Goal: Communication & Community: Participate in discussion

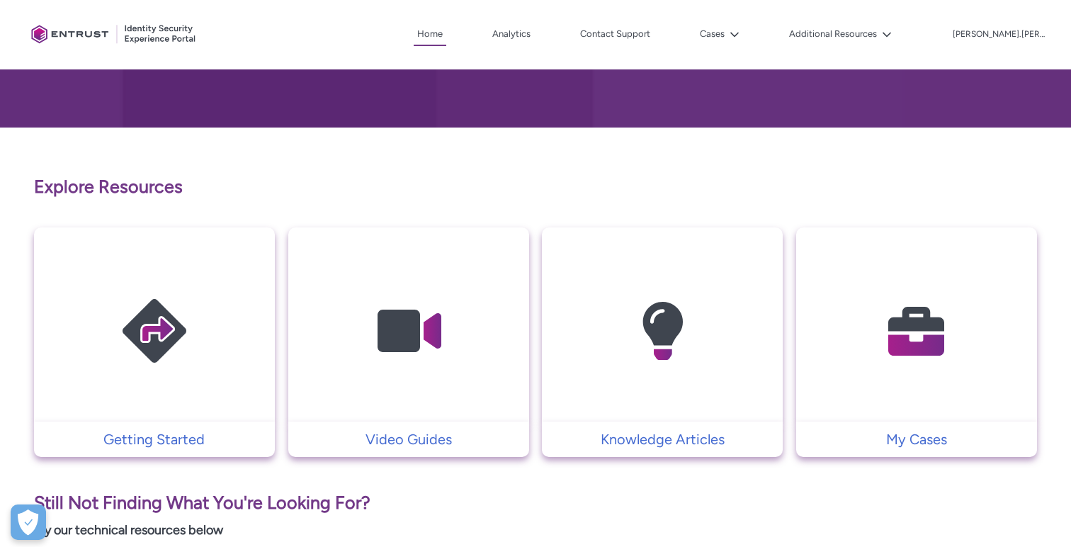
scroll to position [188, 0]
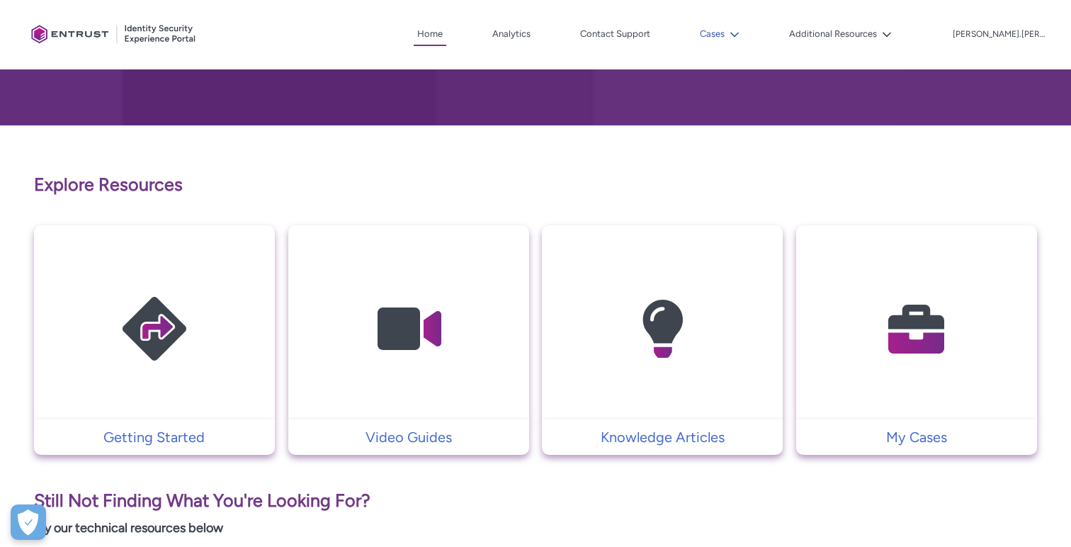
click at [730, 35] on button "Cases" at bounding box center [719, 33] width 47 height 21
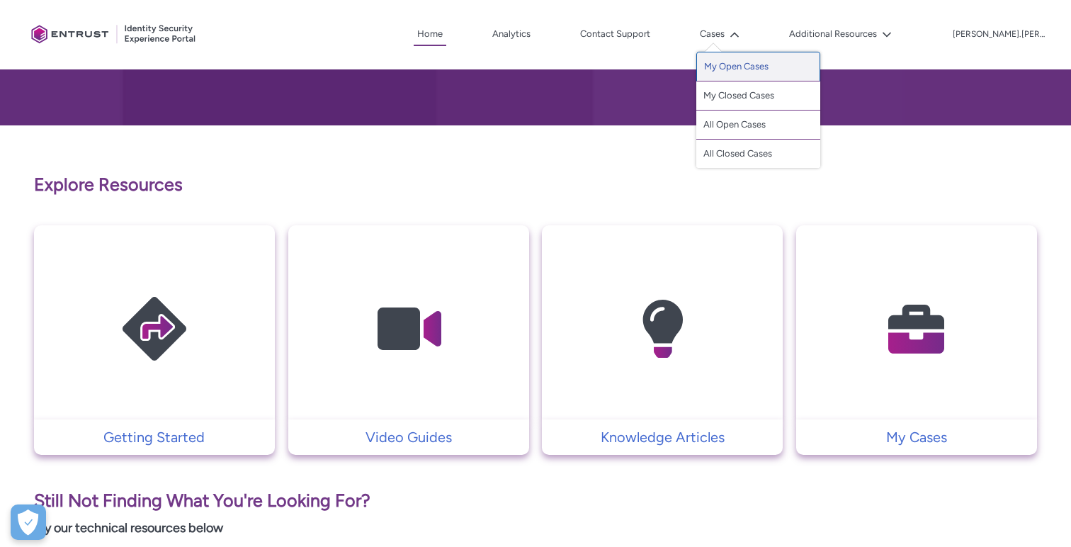
click at [734, 71] on link "My Open Cases" at bounding box center [758, 67] width 124 height 30
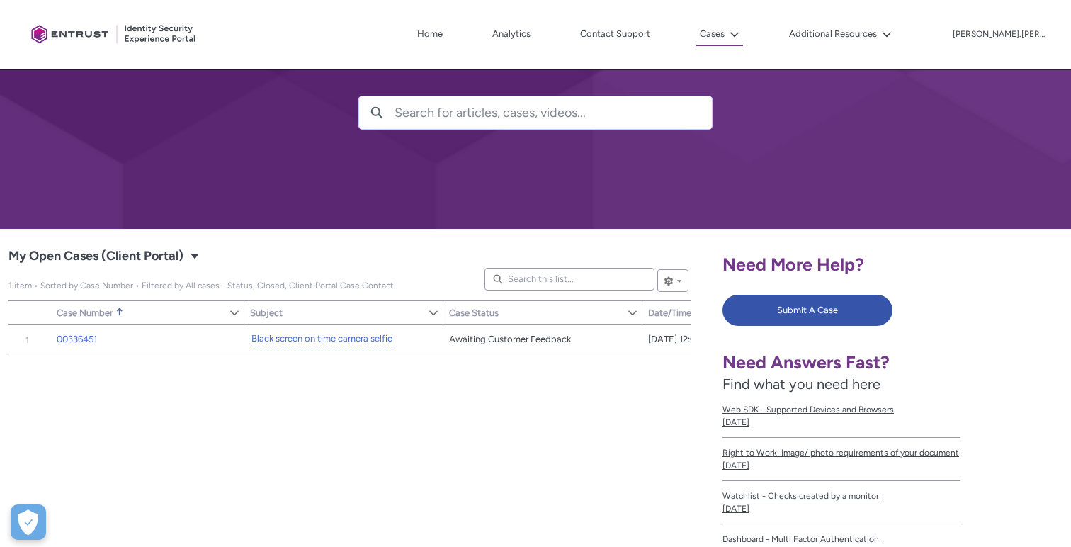
scroll to position [89, 0]
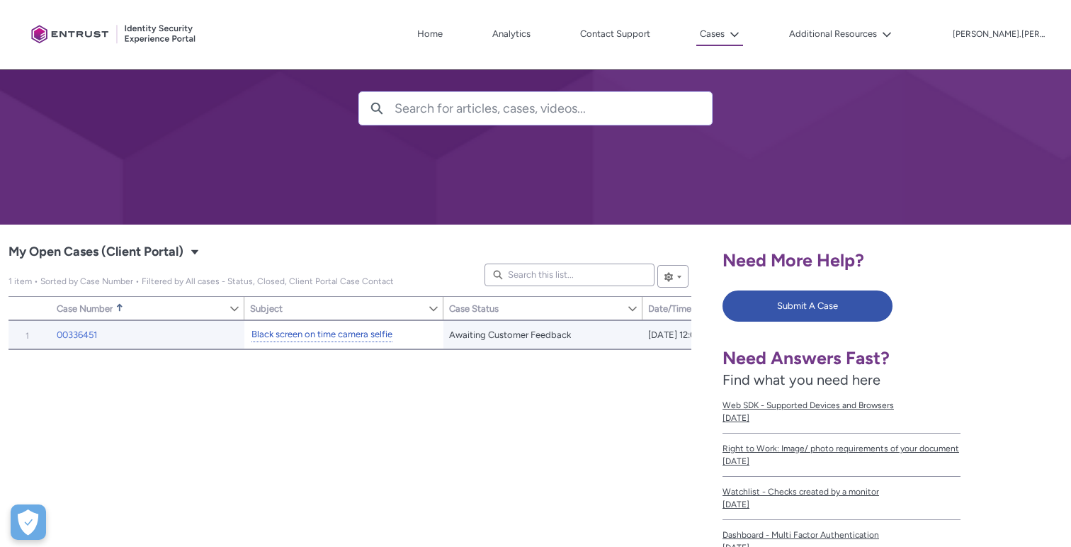
click at [335, 336] on link "Black screen on time camera selfie" at bounding box center [321, 334] width 141 height 15
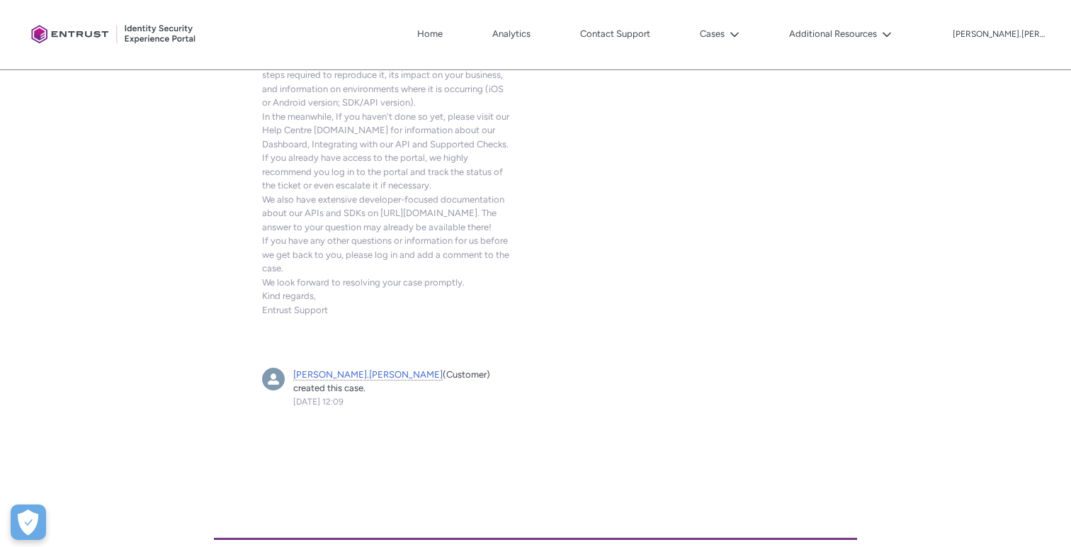
scroll to position [1730, 0]
click at [334, 368] on span "[PERSON_NAME].[PERSON_NAME]" at bounding box center [367, 373] width 149 height 11
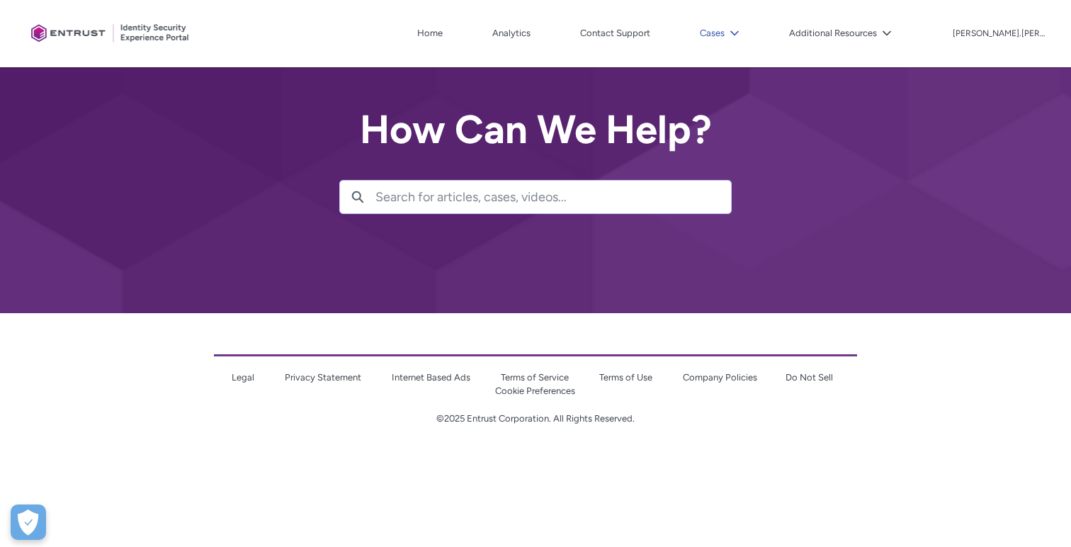
click at [739, 31] on icon at bounding box center [734, 33] width 10 height 10
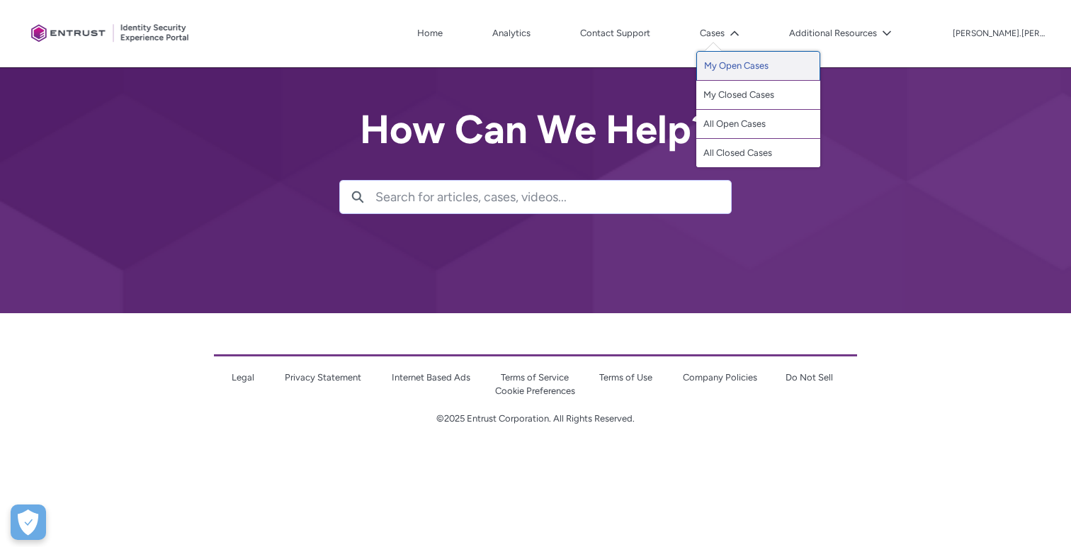
click at [744, 67] on link "My Open Cases" at bounding box center [758, 66] width 124 height 30
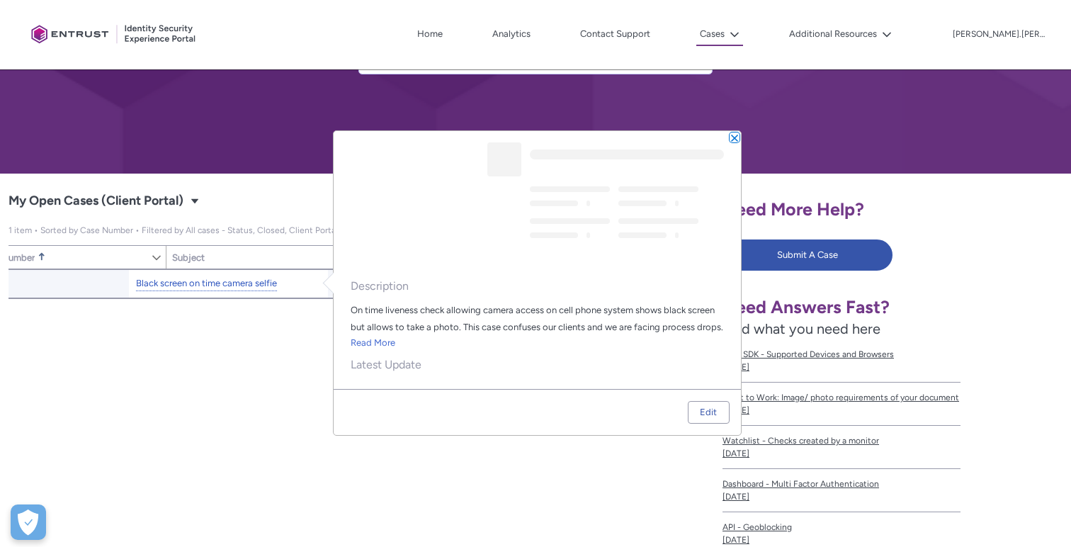
scroll to position [0, 187]
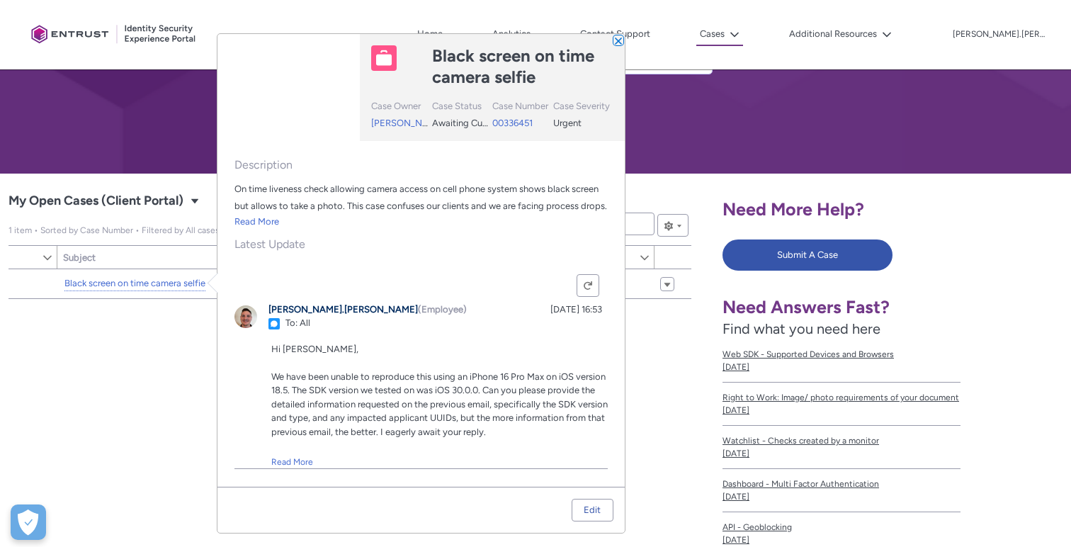
click at [616, 39] on button "Close" at bounding box center [618, 40] width 10 height 10
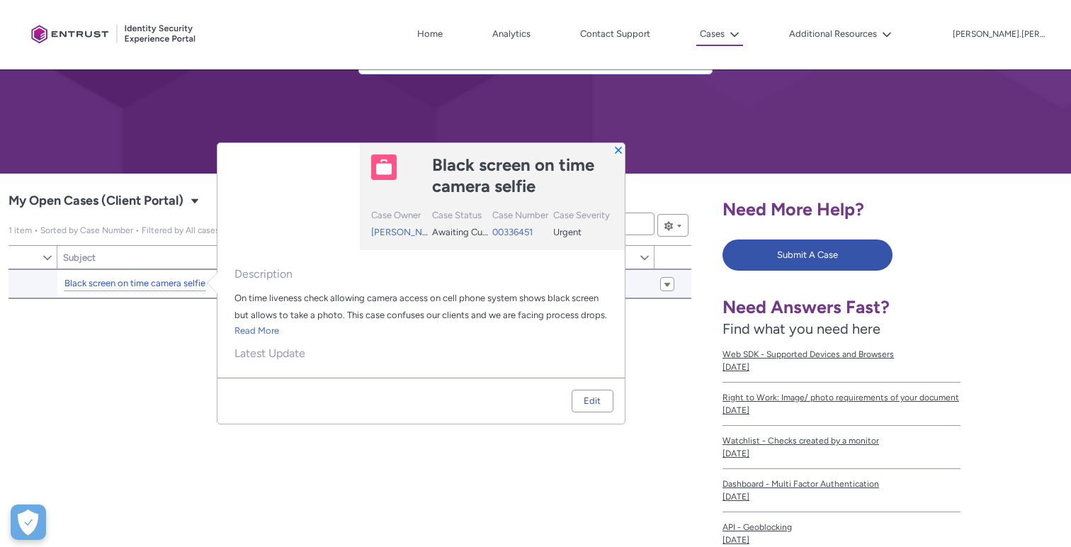
click at [173, 284] on link "Black screen on time camera selfie" at bounding box center [134, 283] width 141 height 15
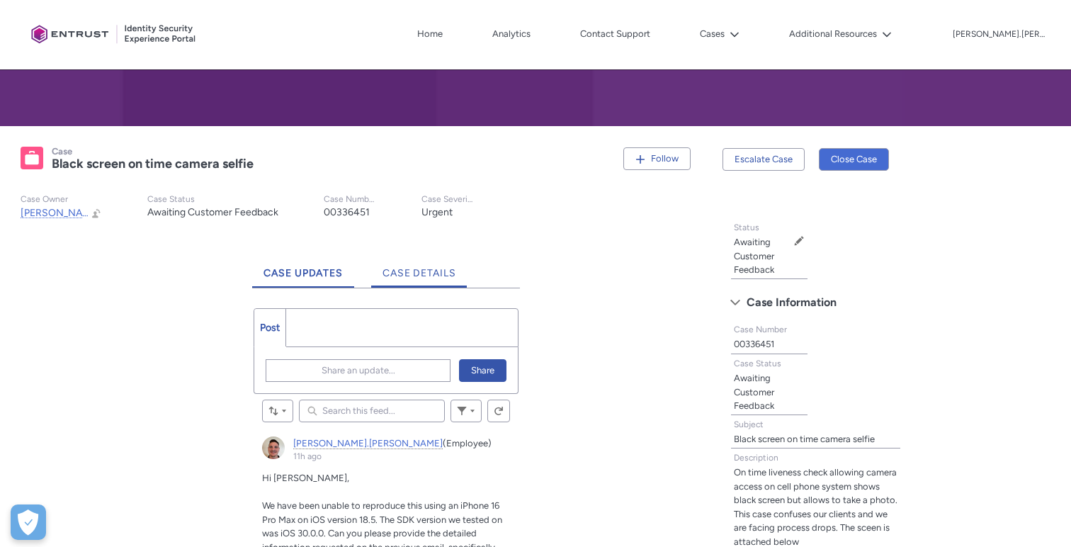
click at [443, 268] on span "Case Details" at bounding box center [419, 273] width 74 height 12
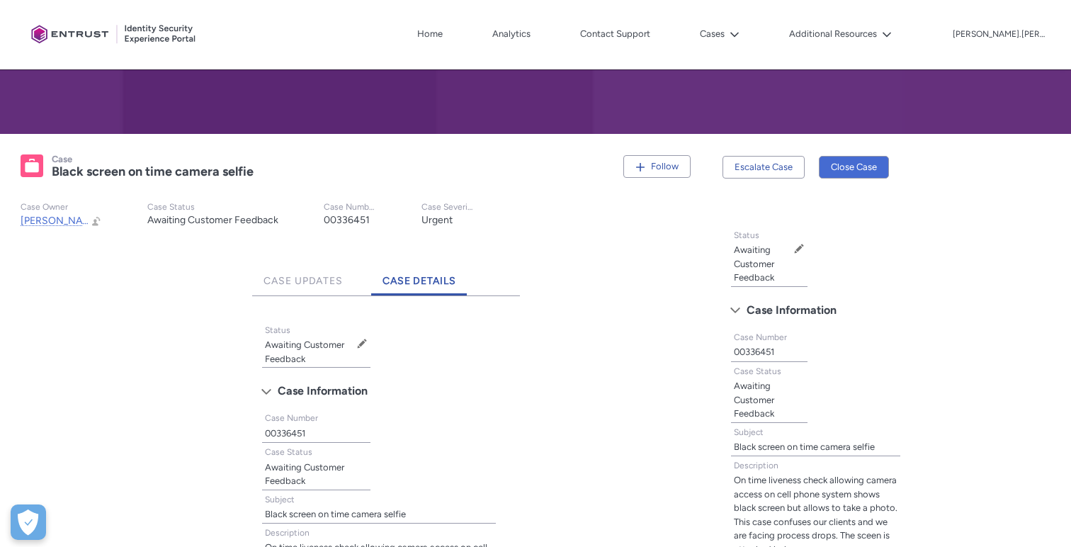
scroll to position [178, 0]
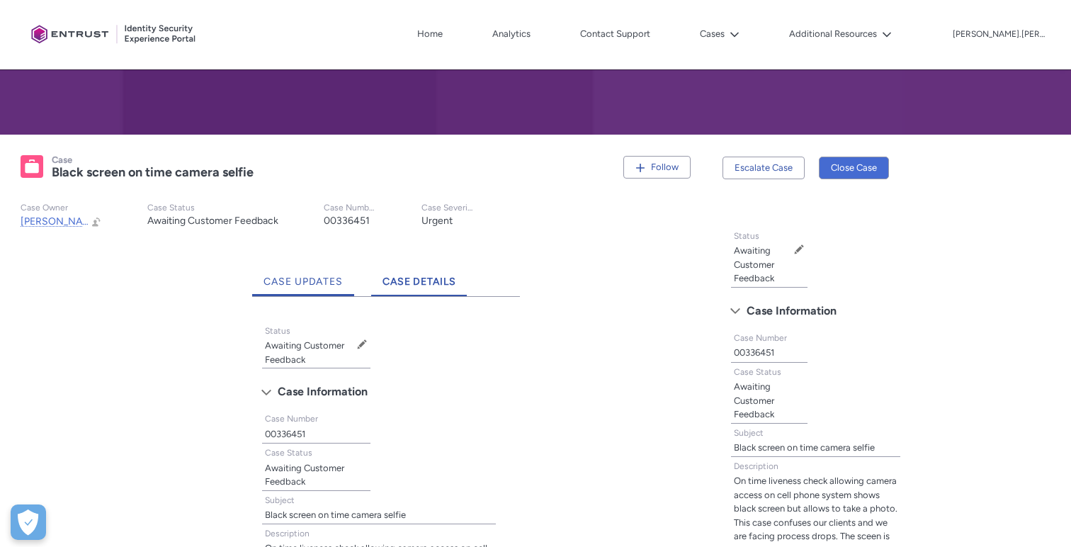
click at [317, 285] on span "Case Updates" at bounding box center [302, 281] width 79 height 12
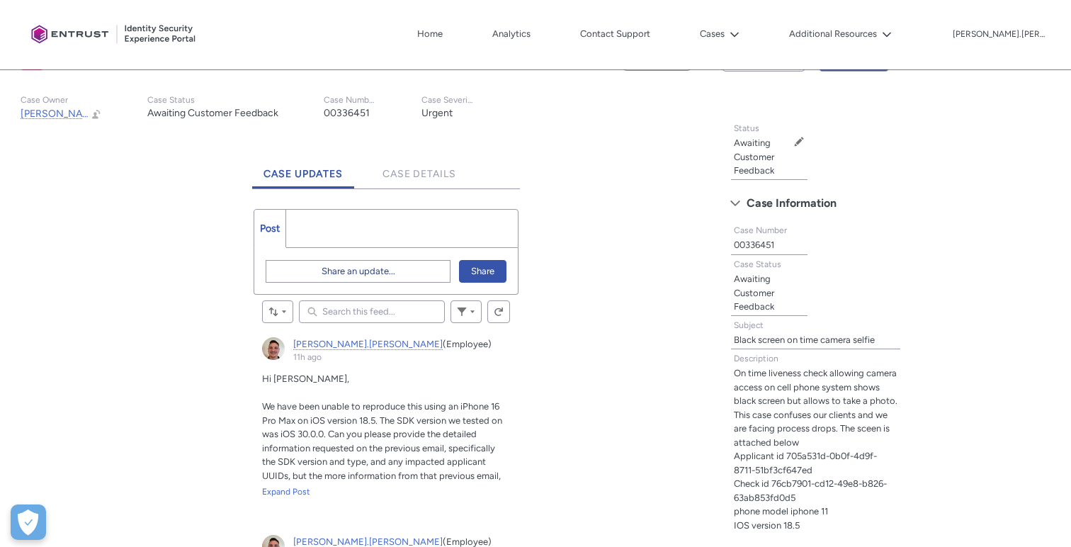
scroll to position [291, 0]
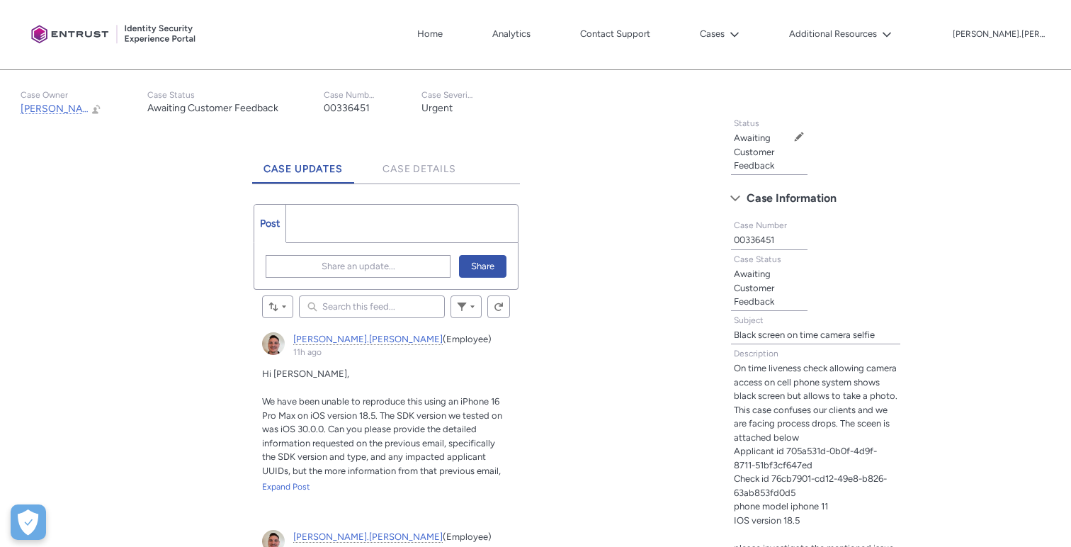
click at [346, 225] on ul "Post More" at bounding box center [385, 223] width 264 height 39
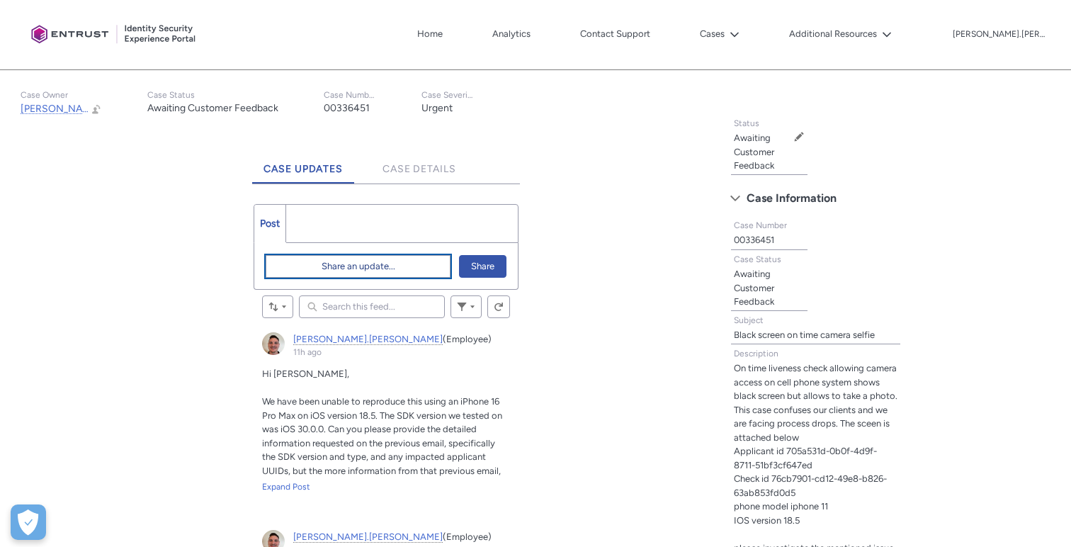
click at [367, 263] on span "Share an update..." at bounding box center [358, 266] width 74 height 21
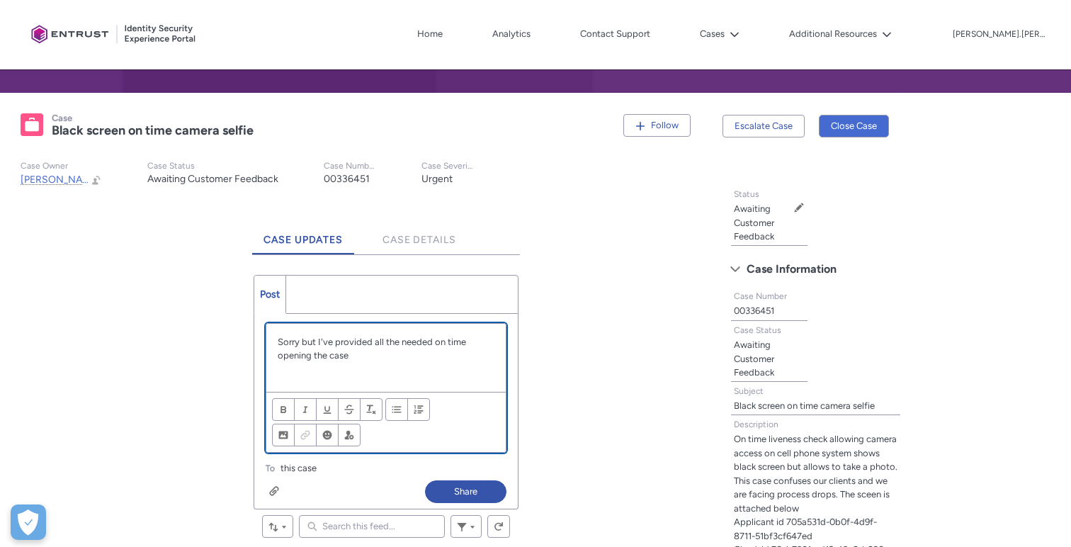
scroll to position [227, 0]
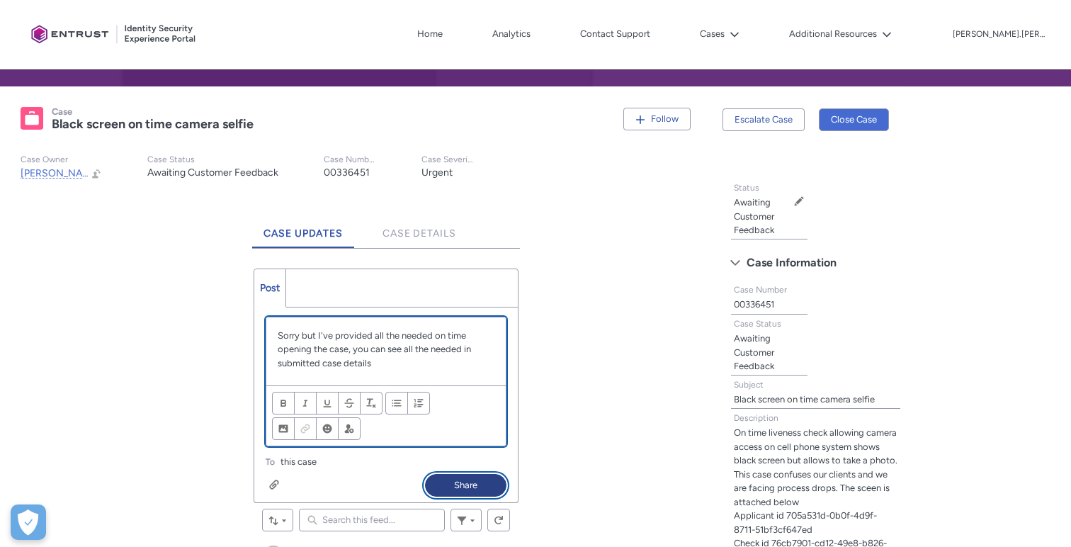
click at [489, 483] on button "Share" at bounding box center [465, 485] width 81 height 23
